Goal: Transaction & Acquisition: Book appointment/travel/reservation

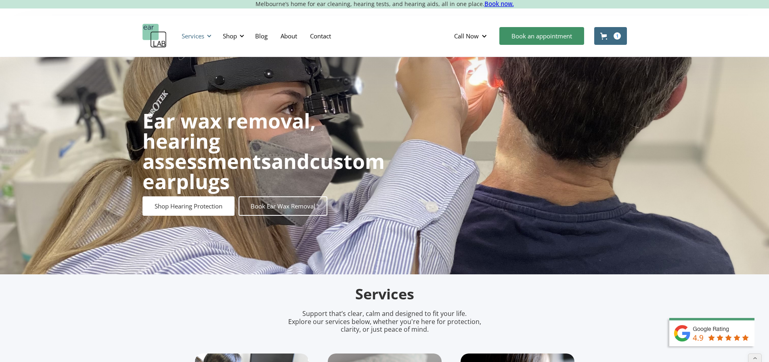
click at [196, 37] on div "Services" at bounding box center [193, 36] width 23 height 8
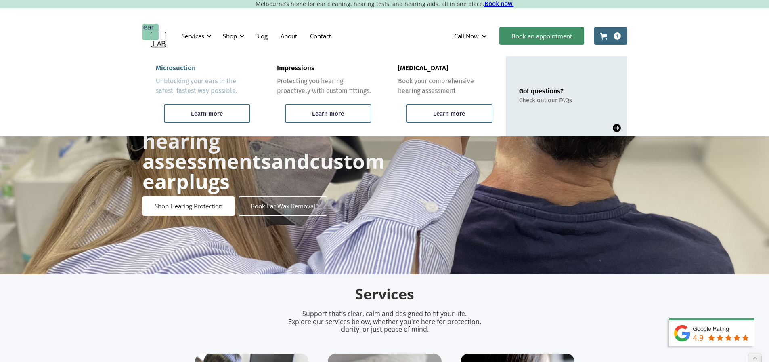
click at [189, 67] on div "Microsuction" at bounding box center [176, 68] width 40 height 8
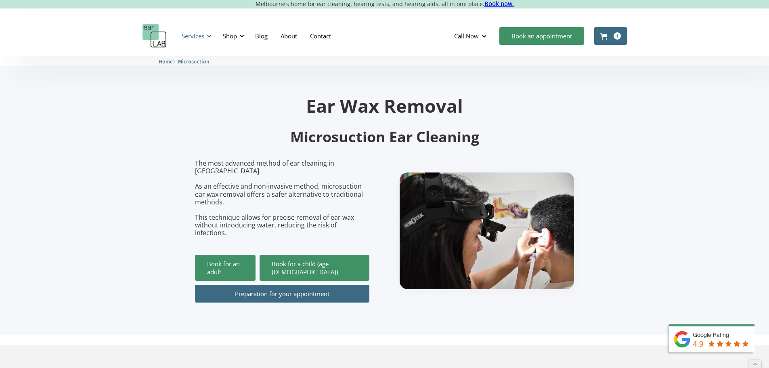
click at [194, 36] on div "Services" at bounding box center [193, 36] width 23 height 8
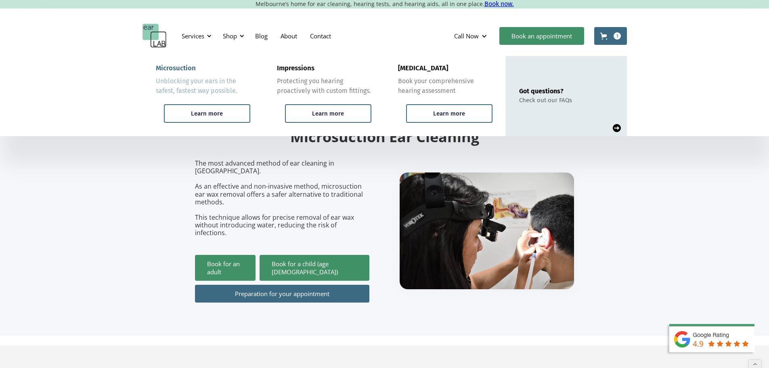
click at [183, 69] on div "Microsuction" at bounding box center [176, 68] width 40 height 8
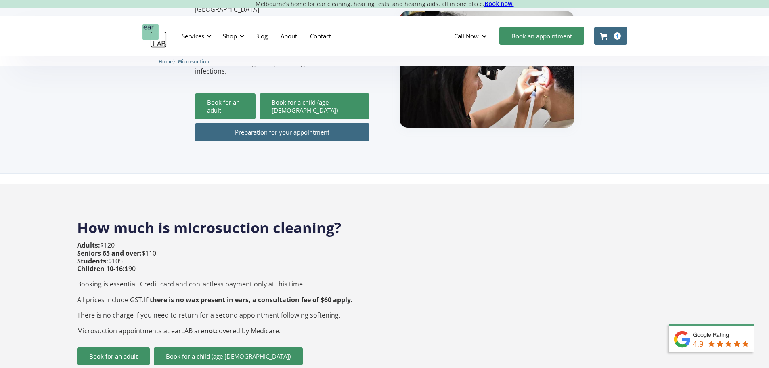
scroll to position [242, 0]
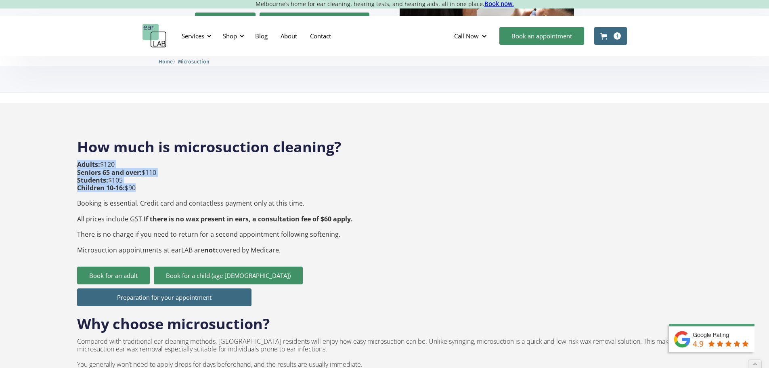
drag, startPoint x: 140, startPoint y: 171, endPoint x: 75, endPoint y: 152, distance: 67.7
copy p "Adults: $120 Seniors 65 and over: $110 Students: $105 Children 10-16: $90"
click at [164, 189] on p "Adults: $120 Seniors 65 and over: $110 Students: $105 Children 10-16: $90 Booki…" at bounding box center [215, 207] width 276 height 93
drag, startPoint x: 77, startPoint y: 189, endPoint x: 319, endPoint y: 235, distance: 246.1
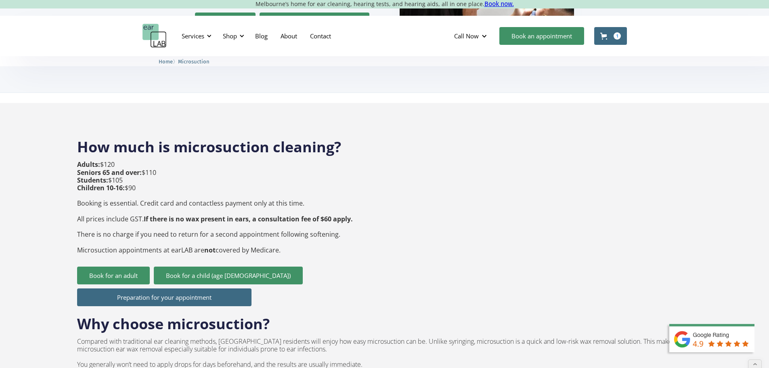
click at [319, 235] on p "Adults: $120 Seniors 65 and over: $110 Students: $105 Children 10-16: $90 Booki…" at bounding box center [215, 207] width 276 height 93
copy p "Booking is essential. Credit card and contactless payment only at this time. Al…"
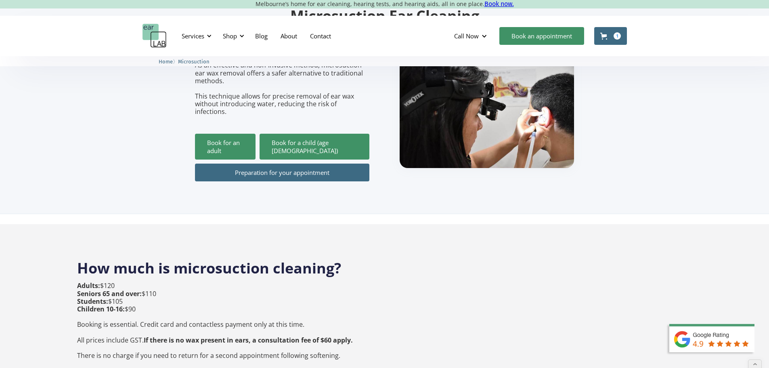
scroll to position [81, 0]
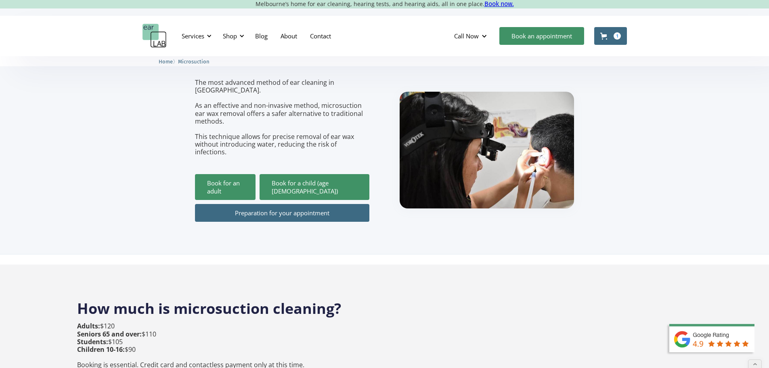
click at [246, 174] on link "Book for an adult" at bounding box center [225, 187] width 61 height 26
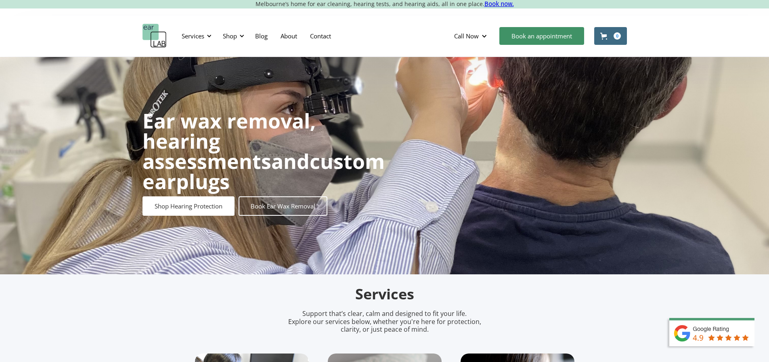
click at [231, 26] on div "Shop" at bounding box center [232, 36] width 29 height 24
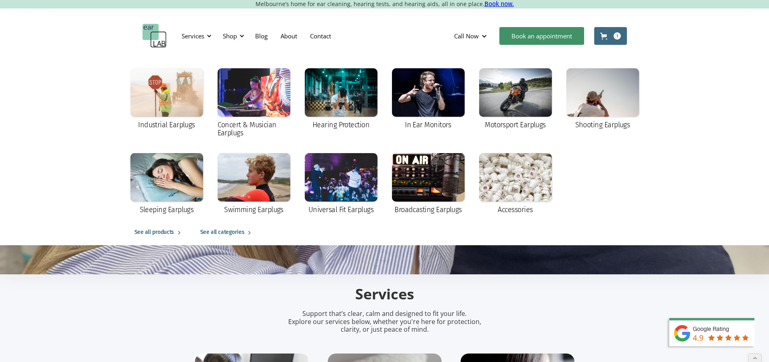
click at [154, 34] on img "home" at bounding box center [154, 36] width 24 height 24
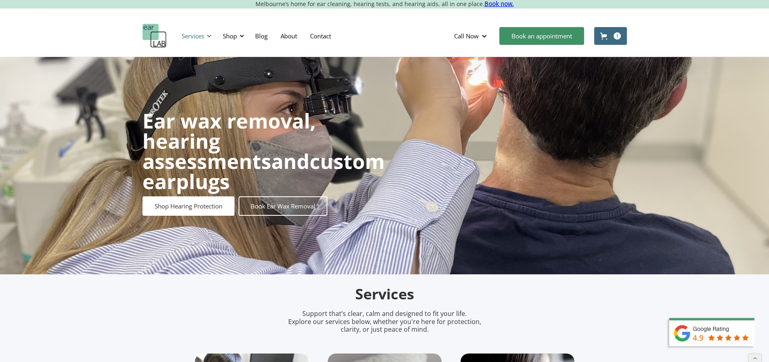
click at [199, 36] on div "Services" at bounding box center [193, 36] width 23 height 8
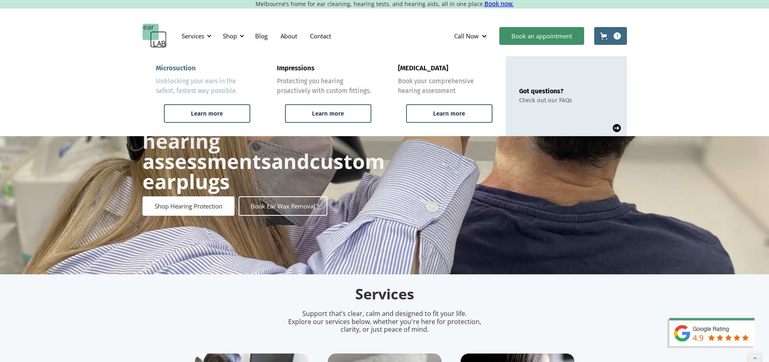
click at [180, 70] on div "Microsuction" at bounding box center [176, 68] width 40 height 8
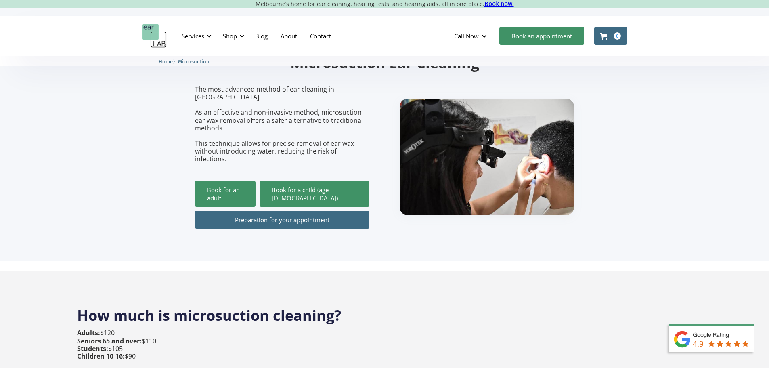
scroll to position [161, 0]
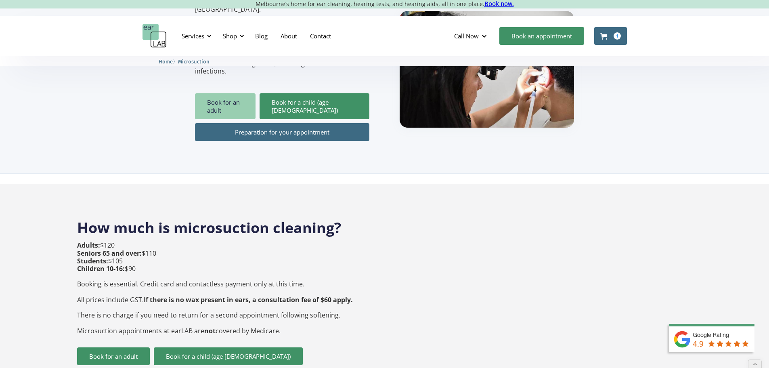
click at [223, 93] on link "Book for an adult" at bounding box center [225, 106] width 61 height 26
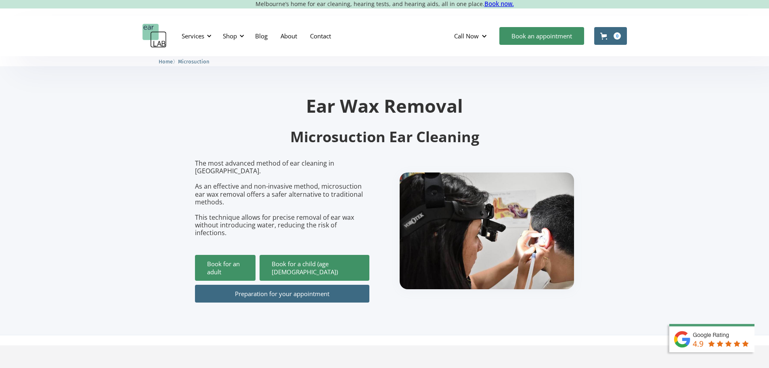
click at [245, 99] on h1 "Ear Wax Removal" at bounding box center [384, 105] width 379 height 18
click at [305, 284] on link "Preparation for your appointment" at bounding box center [282, 293] width 174 height 18
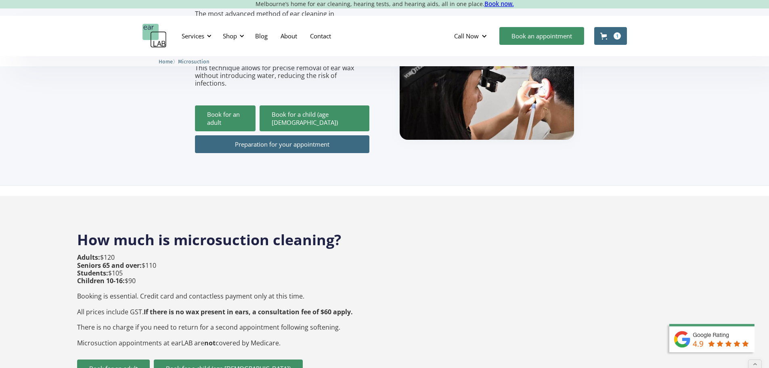
scroll to position [161, 0]
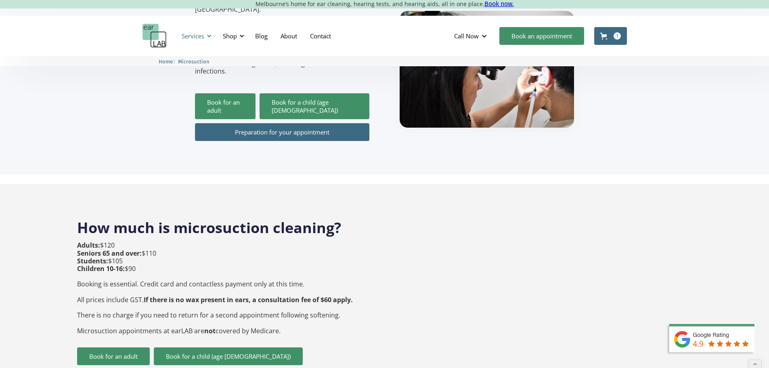
click at [196, 38] on div "Services" at bounding box center [193, 36] width 23 height 8
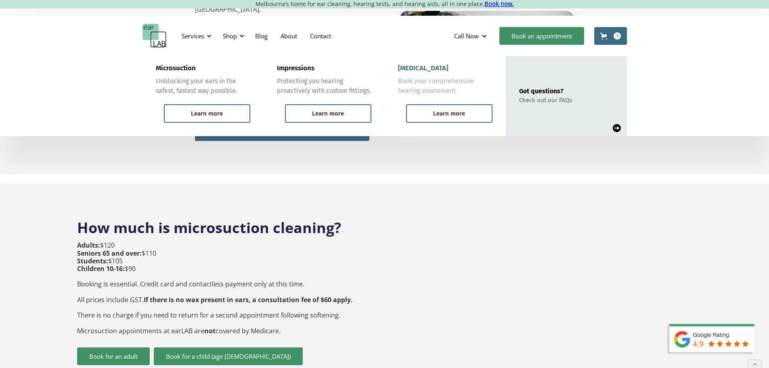
click at [431, 66] on div "[MEDICAL_DATA]" at bounding box center [423, 68] width 50 height 8
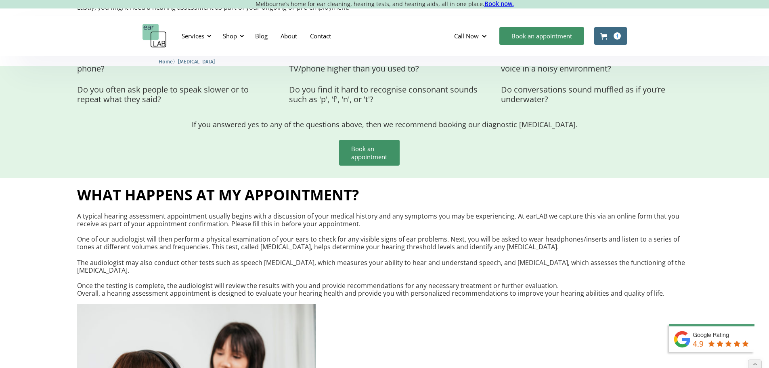
scroll to position [525, 0]
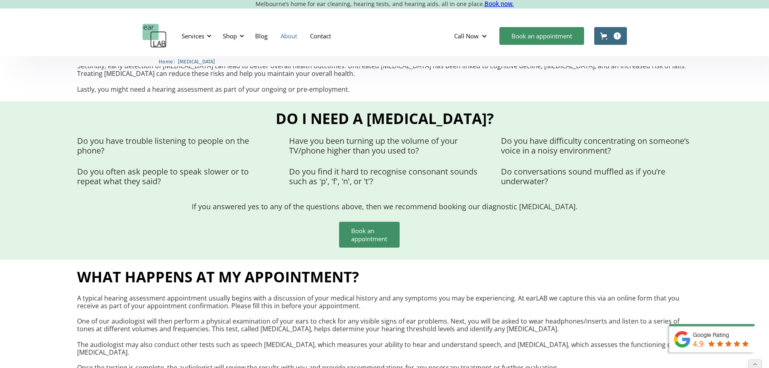
click at [290, 36] on link "About" at bounding box center [288, 35] width 29 height 23
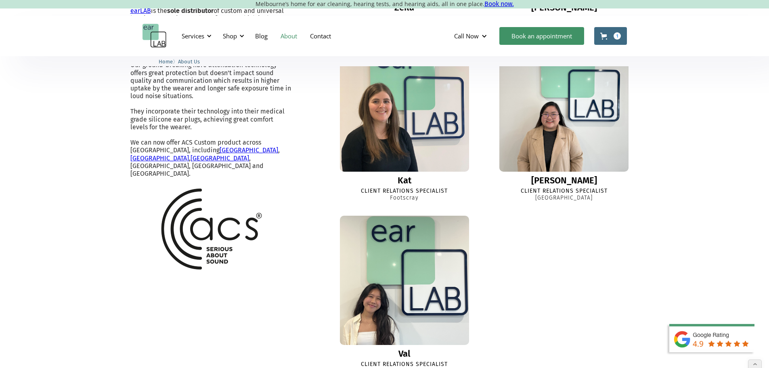
scroll to position [767, 0]
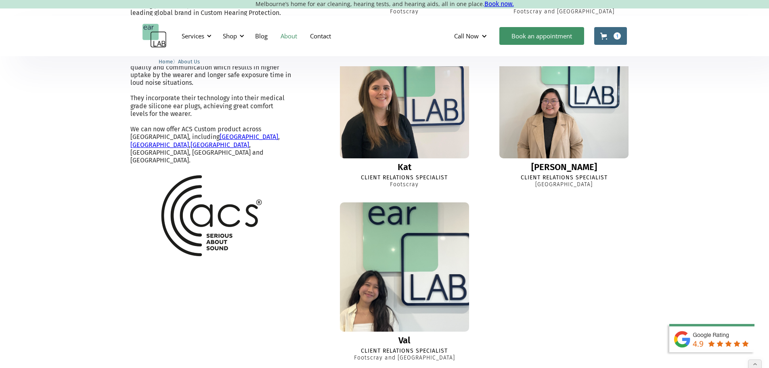
click at [395, 294] on img at bounding box center [404, 267] width 142 height 142
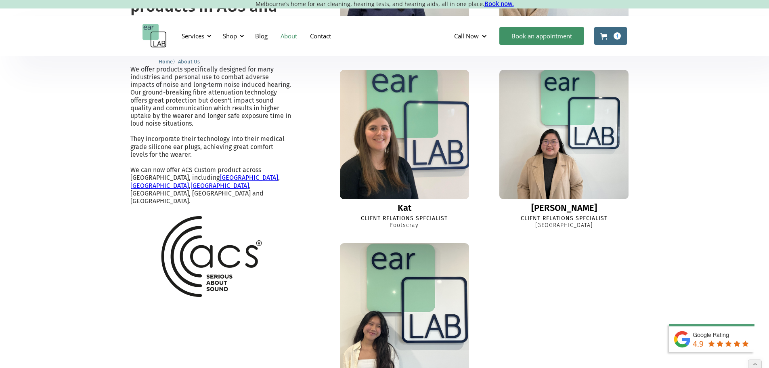
scroll to position [726, 0]
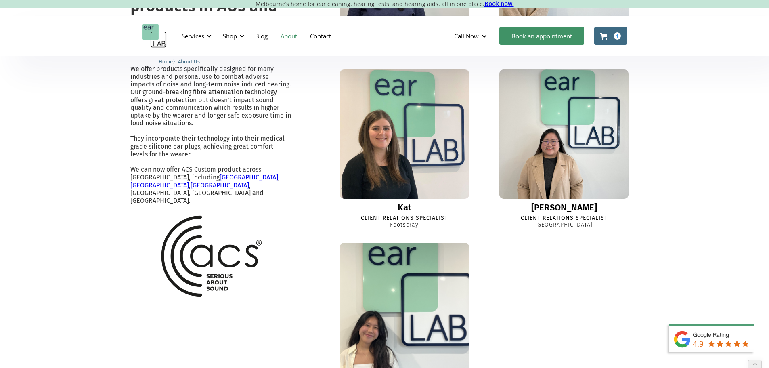
click at [411, 309] on img at bounding box center [404, 307] width 142 height 142
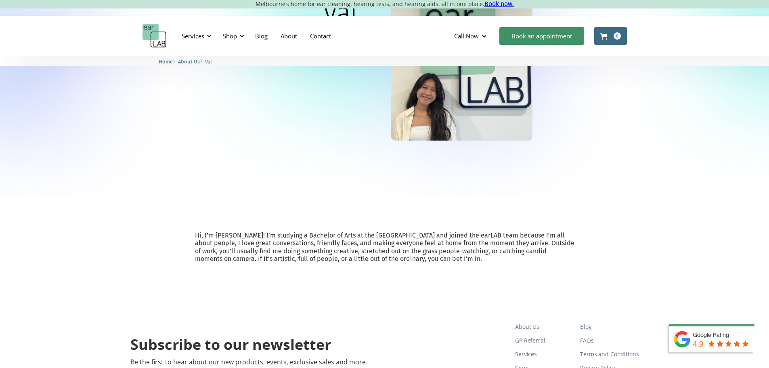
scroll to position [121, 0]
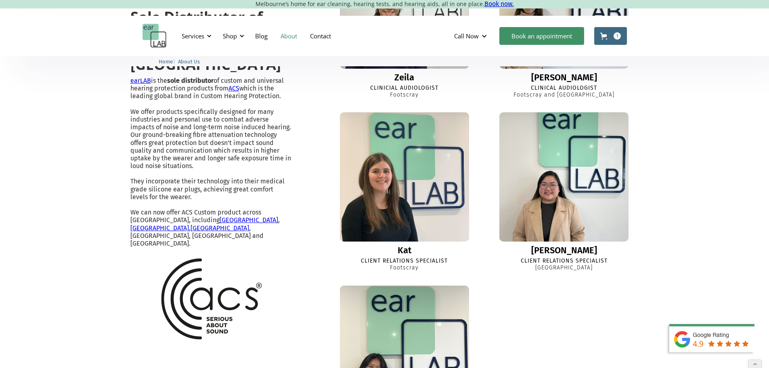
scroll to position [686, 0]
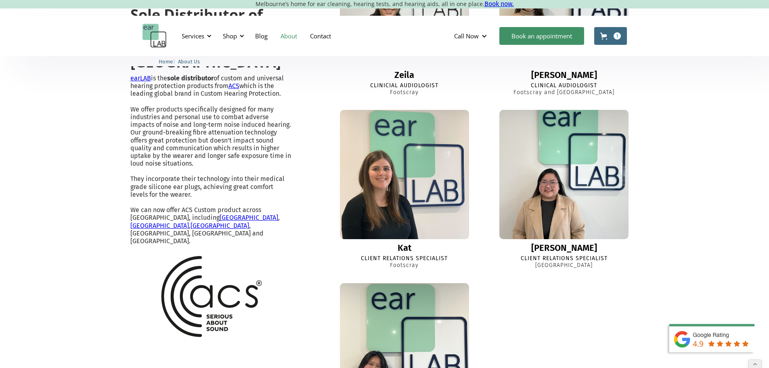
click at [573, 220] on img at bounding box center [564, 174] width 142 height 142
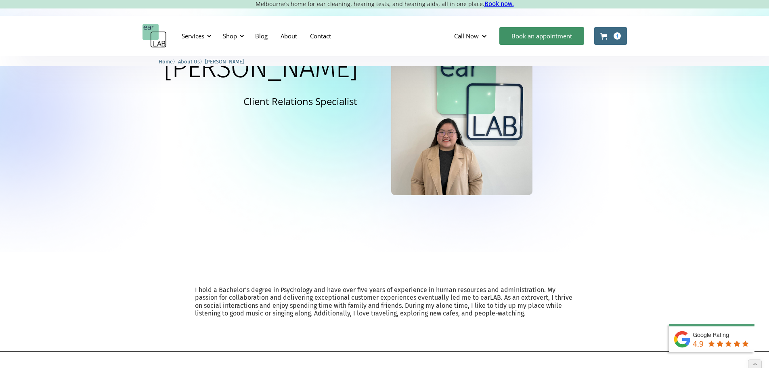
scroll to position [40, 0]
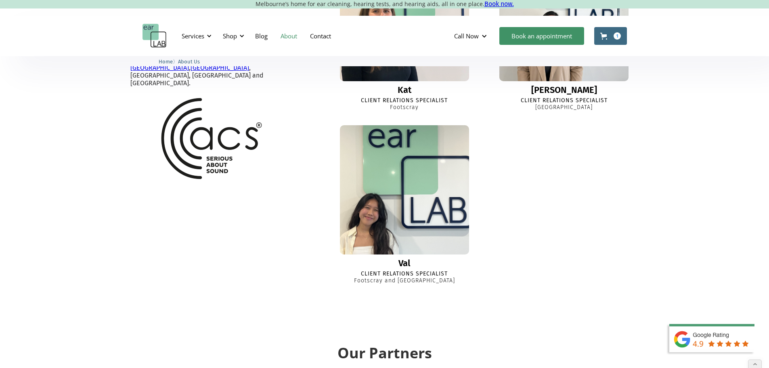
scroll to position [847, 0]
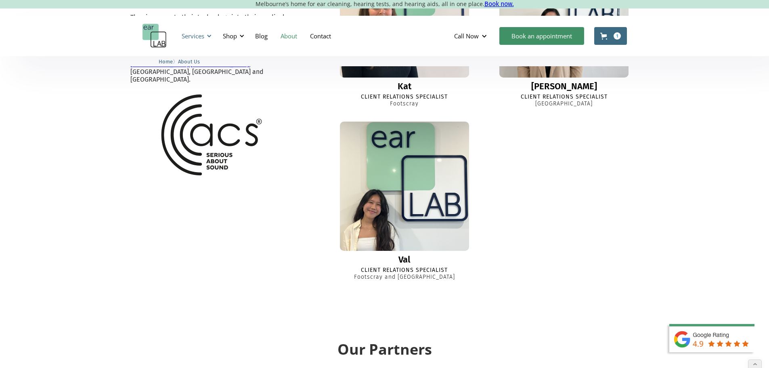
click at [197, 36] on div "Services" at bounding box center [193, 36] width 23 height 8
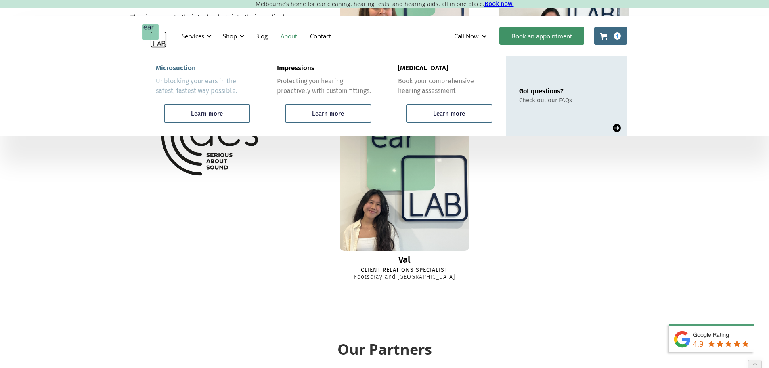
click at [184, 65] on div "Microsuction" at bounding box center [176, 68] width 40 height 8
